Goal: Information Seeking & Learning: Learn about a topic

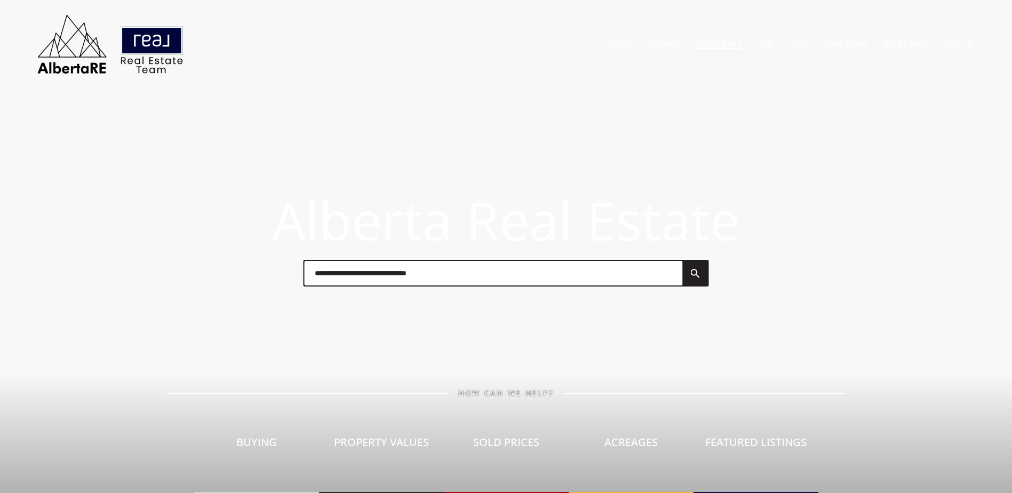
click at [715, 42] on link "Sold Data" at bounding box center [720, 44] width 45 height 10
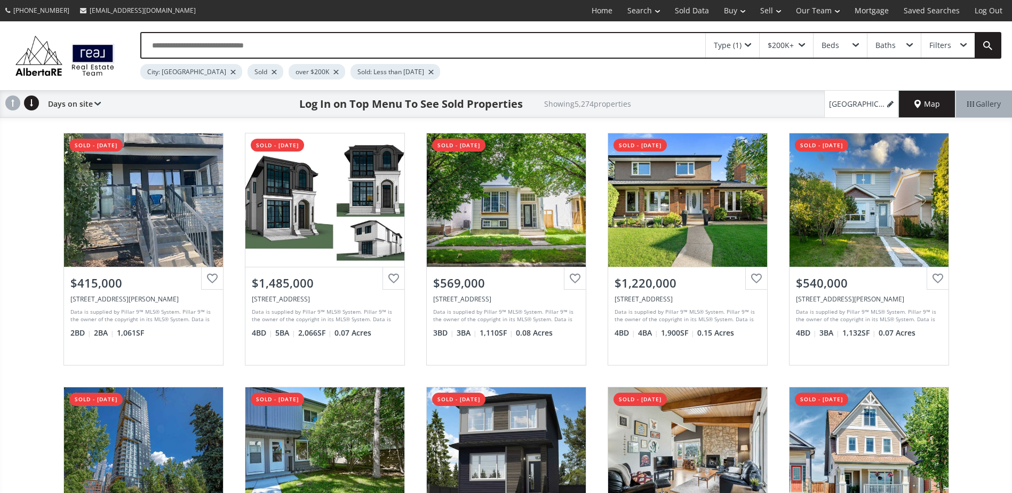
click at [272, 71] on div at bounding box center [274, 72] width 5 height 4
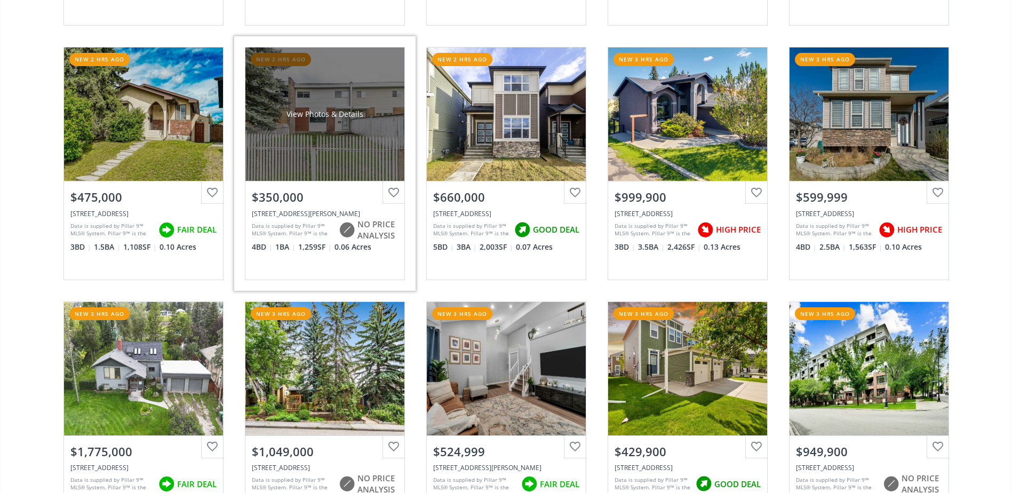
scroll to position [1121, 0]
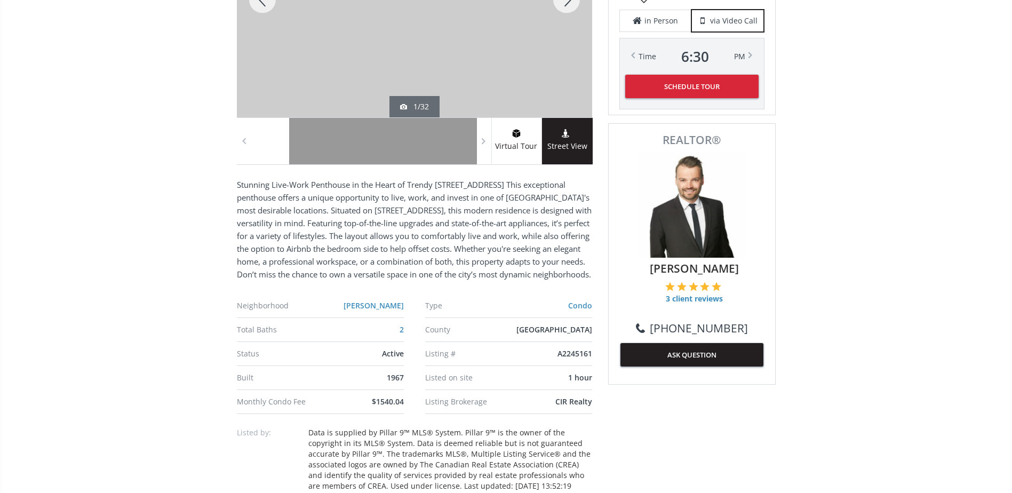
scroll to position [480, 0]
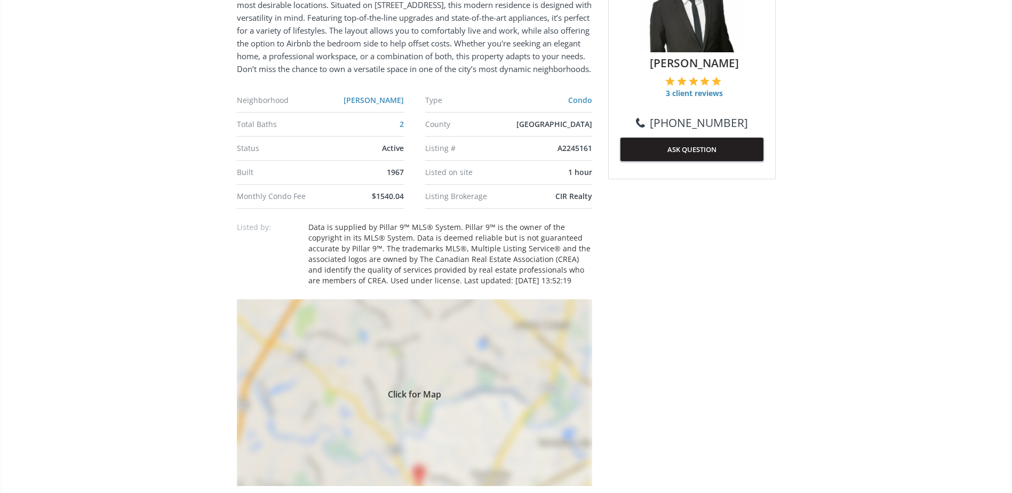
click at [466, 366] on div "Click for Map" at bounding box center [414, 392] width 355 height 187
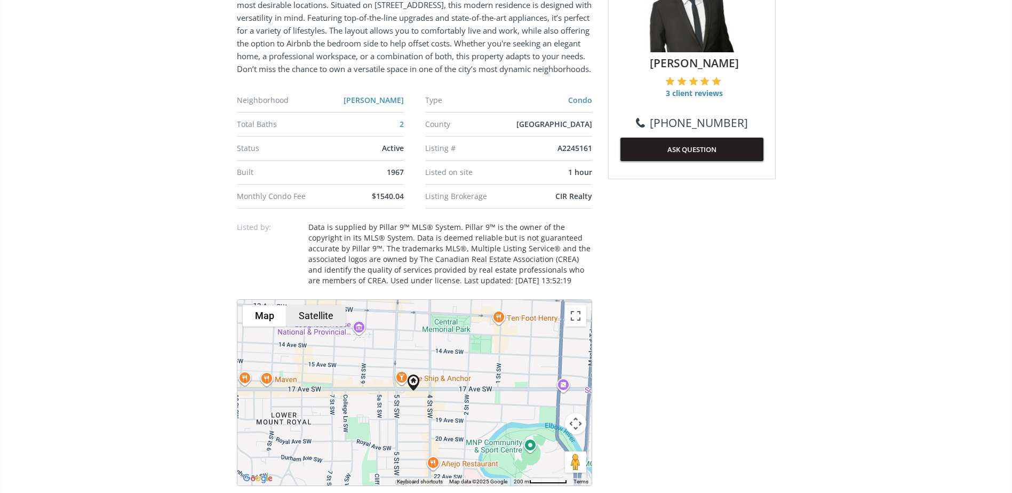
click at [334, 321] on button "Satellite" at bounding box center [316, 315] width 59 height 21
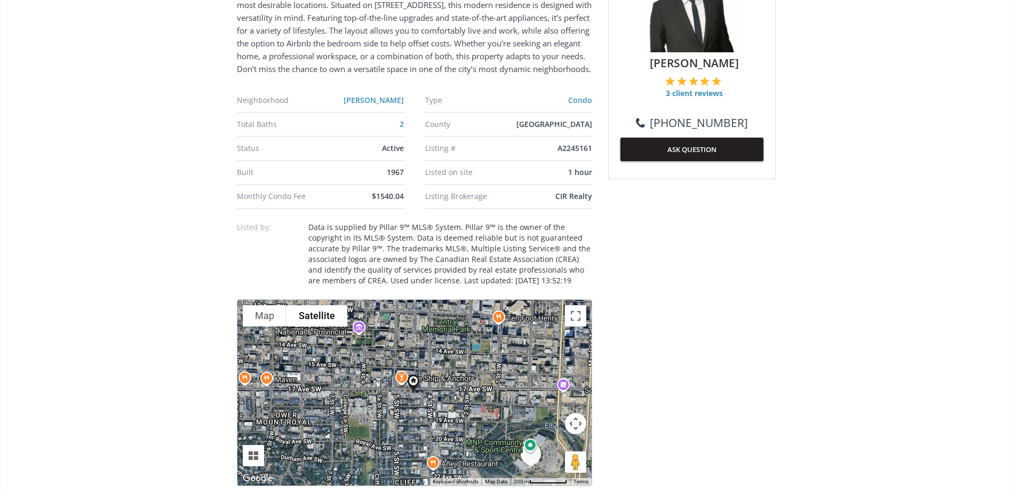
click at [574, 423] on button "Map camera controls" at bounding box center [575, 423] width 21 height 21
click at [554, 396] on button "Zoom in" at bounding box center [549, 396] width 21 height 21
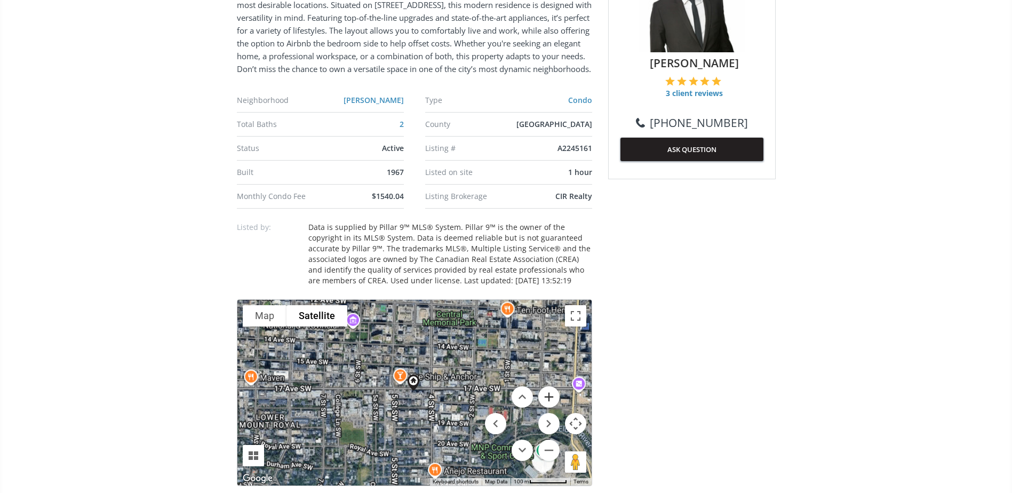
click at [554, 396] on button "Zoom in" at bounding box center [549, 396] width 21 height 21
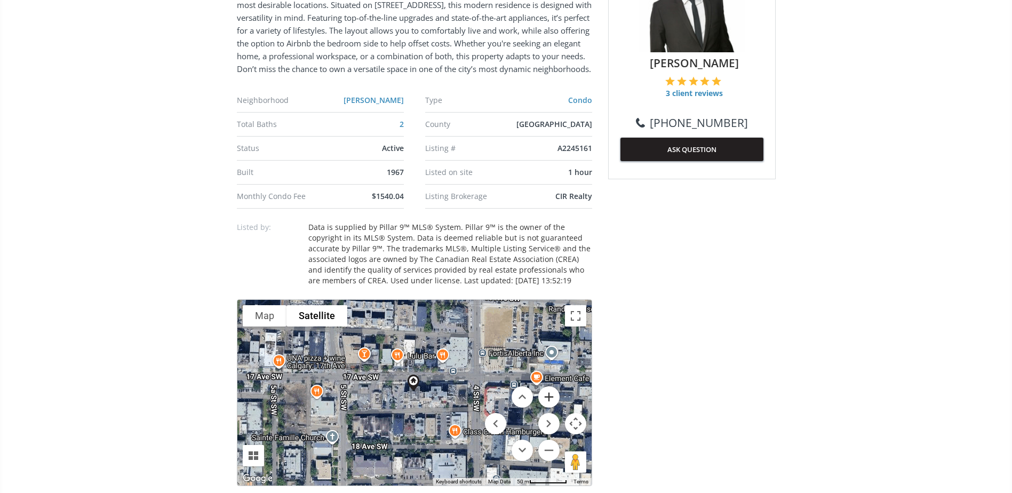
click at [554, 396] on button "Zoom in" at bounding box center [549, 396] width 21 height 21
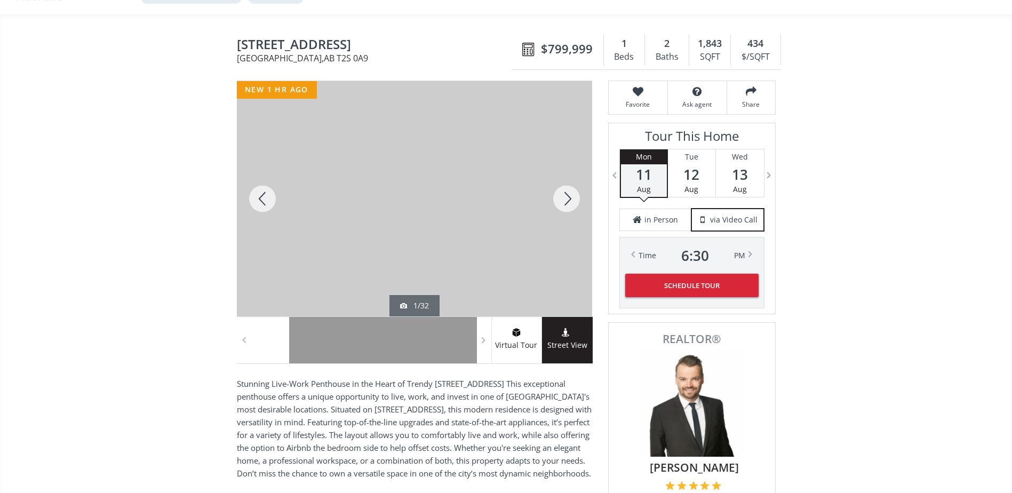
scroll to position [0, 0]
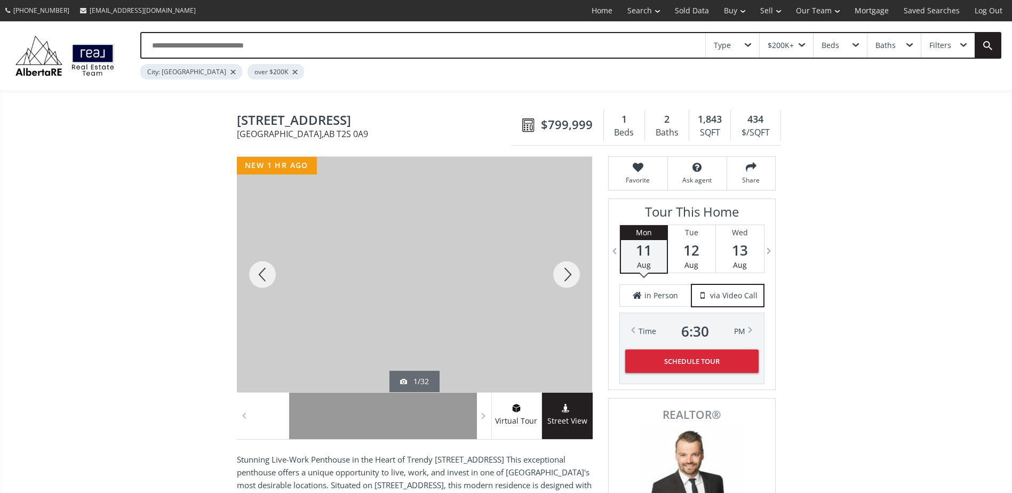
click at [569, 263] on div at bounding box center [566, 274] width 51 height 235
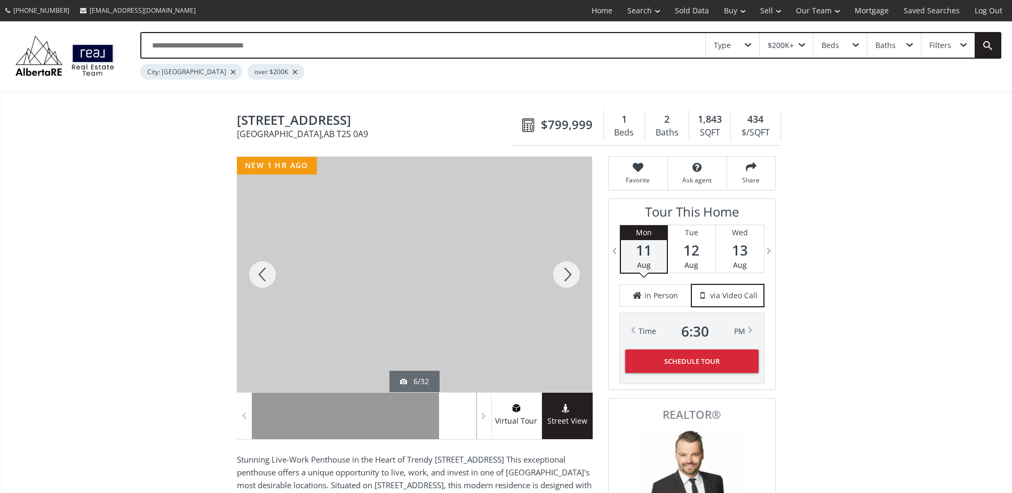
click at [569, 263] on div at bounding box center [566, 274] width 51 height 235
click at [262, 274] on div at bounding box center [262, 274] width 51 height 235
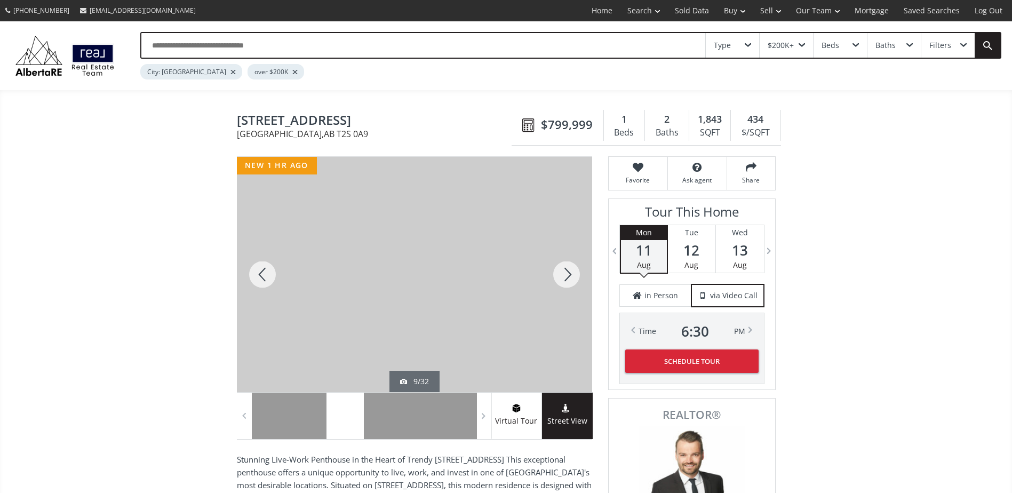
click at [565, 275] on div at bounding box center [566, 274] width 51 height 235
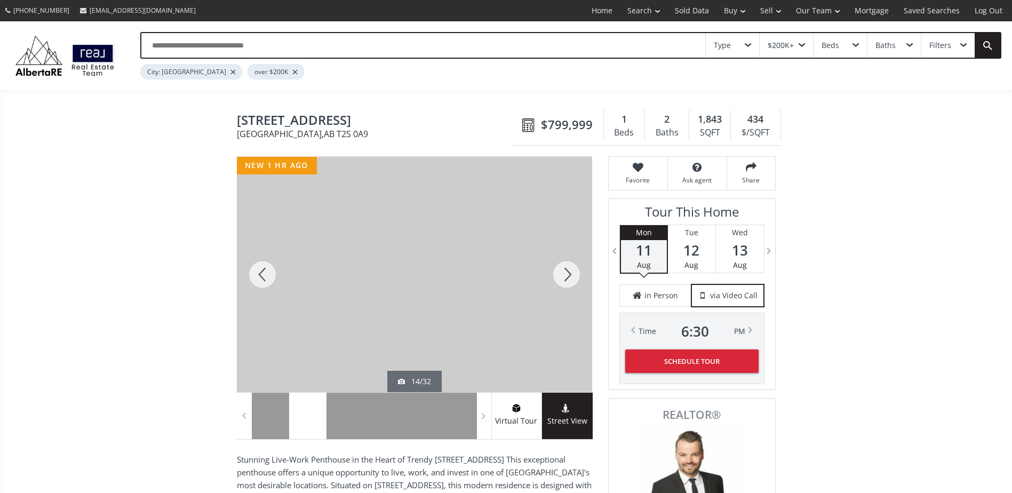
click at [565, 275] on div at bounding box center [566, 274] width 51 height 235
click at [566, 273] on div at bounding box center [566, 274] width 51 height 235
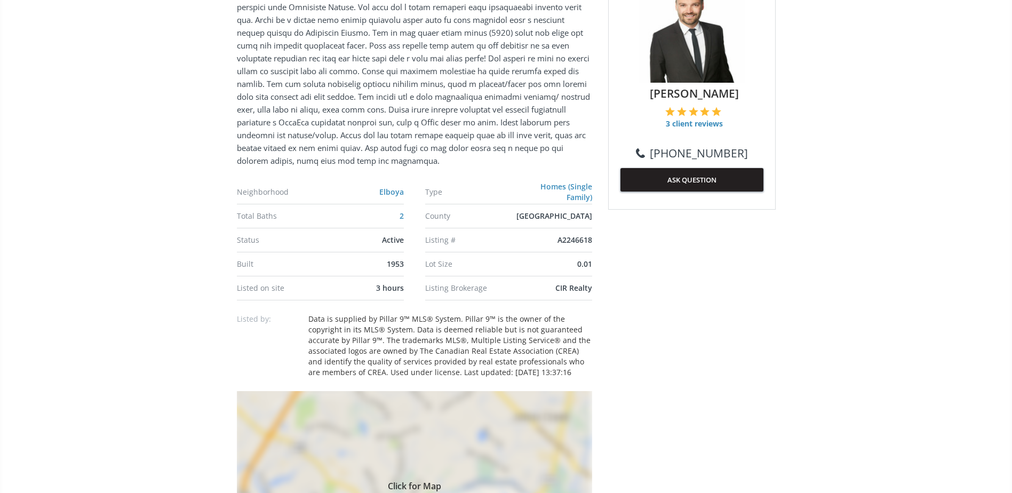
scroll to position [587, 0]
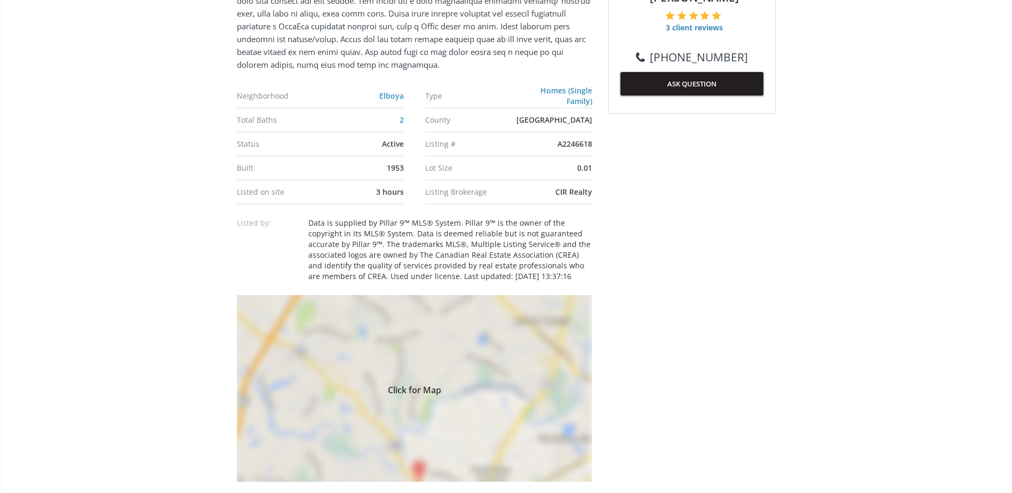
click at [508, 362] on div "Click for Map" at bounding box center [414, 388] width 355 height 187
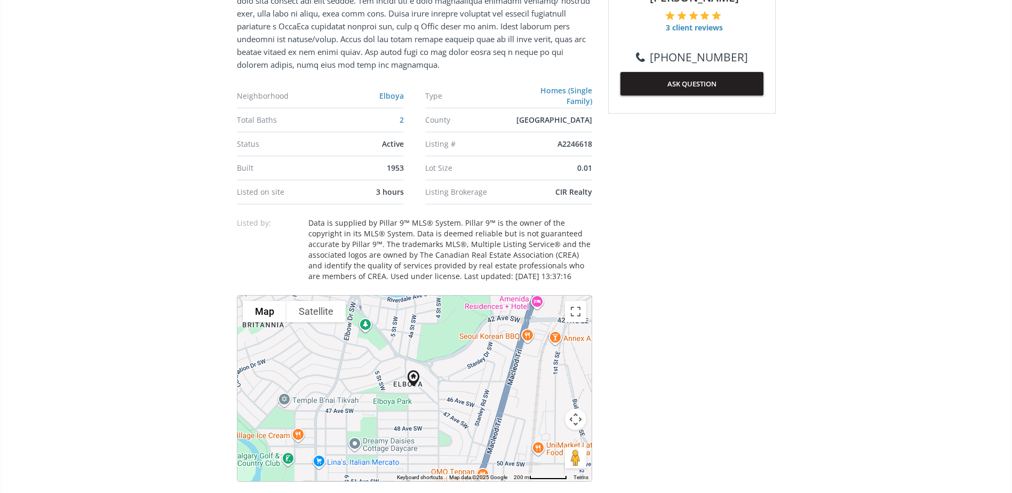
scroll to position [640, 0]
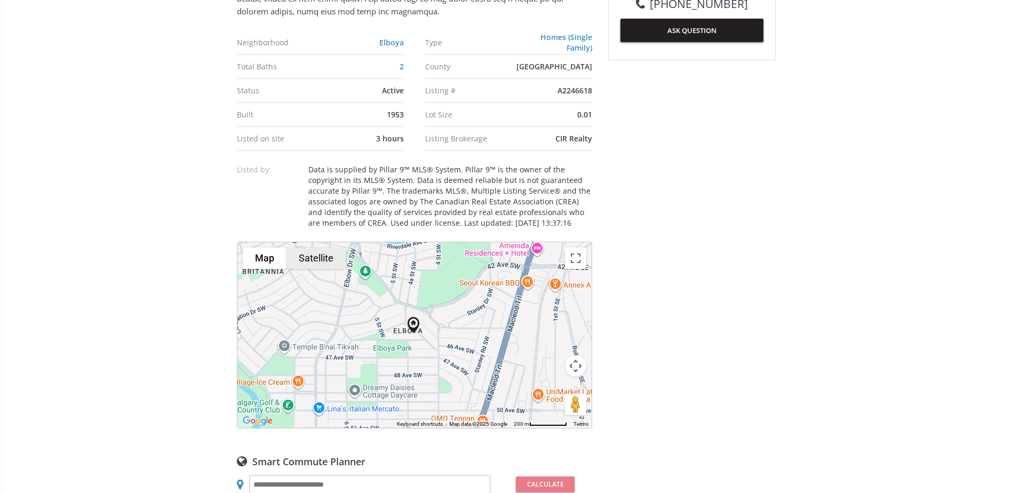
click at [313, 258] on button "Satellite" at bounding box center [316, 258] width 59 height 21
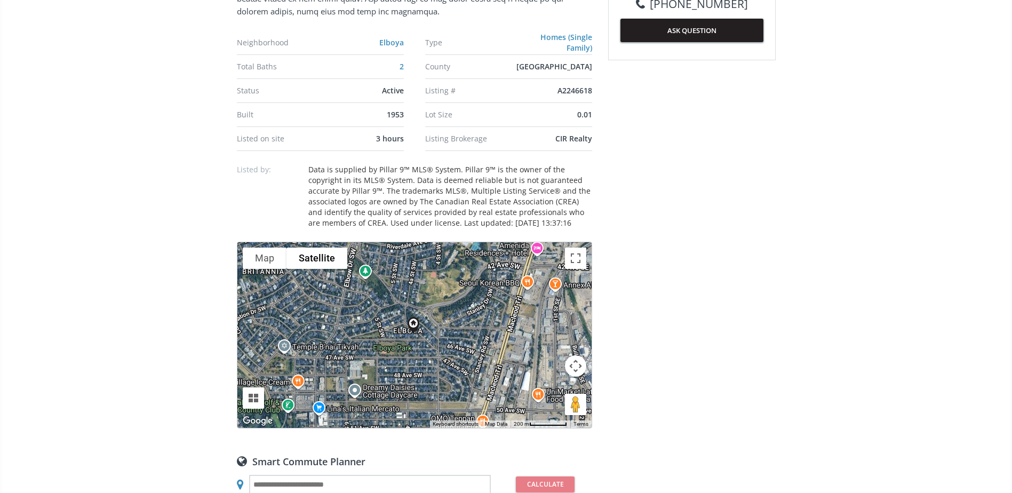
click at [571, 362] on button "Map camera controls" at bounding box center [575, 365] width 21 height 21
click at [549, 343] on button "Zoom in" at bounding box center [549, 339] width 21 height 21
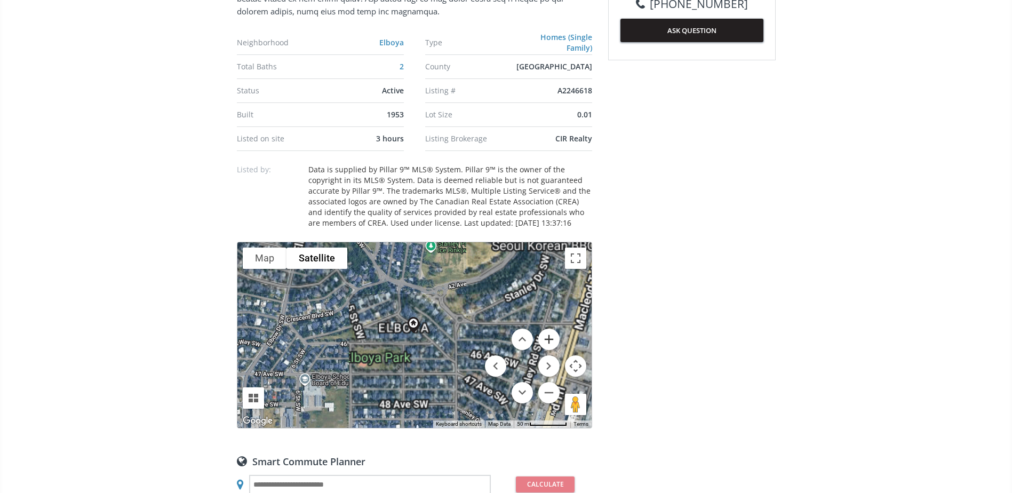
click at [549, 343] on button "Zoom in" at bounding box center [549, 339] width 21 height 21
